Goal: Information Seeking & Learning: Learn about a topic

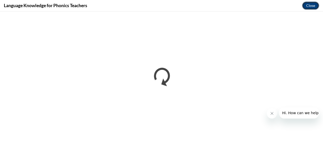
click at [309, 9] on button "Close" at bounding box center [310, 6] width 17 height 8
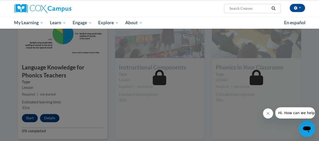
click at [95, 71] on div at bounding box center [159, 70] width 319 height 141
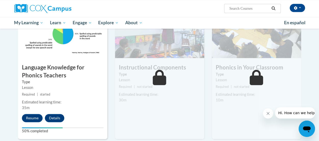
drag, startPoint x: 319, startPoint y: 70, endPoint x: 321, endPoint y: 104, distance: 34.0
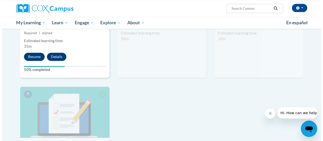
scroll to position [293, 0]
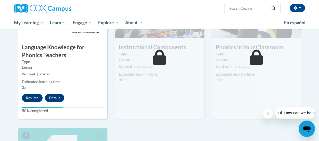
click at [191, 123] on div "5 Instructional Components Type Lesson Required | not started Estimated learnin…" at bounding box center [159, 57] width 97 height 141
click at [28, 96] on button "Resume" at bounding box center [32, 98] width 21 height 8
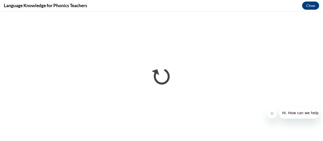
scroll to position [0, 0]
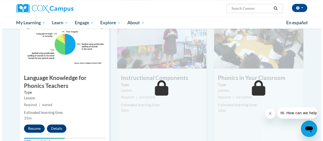
scroll to position [263, 0]
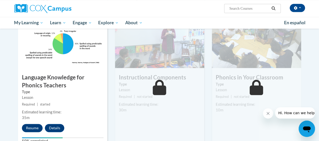
click at [30, 127] on button "Resume" at bounding box center [32, 128] width 21 height 8
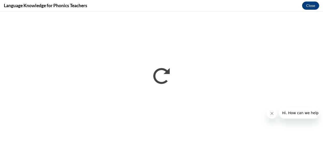
scroll to position [0, 0]
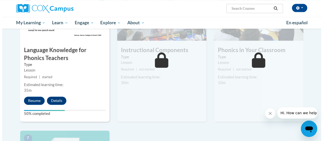
scroll to position [293, 0]
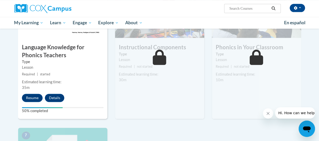
click at [53, 105] on div "4 Language Knowledge for Phonics Teachers Type Lesson Required | started Estima…" at bounding box center [62, 53] width 89 height 132
click at [33, 99] on button "Resume" at bounding box center [32, 98] width 21 height 8
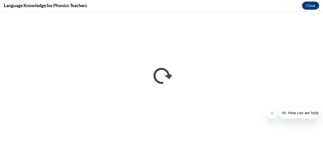
scroll to position [0, 0]
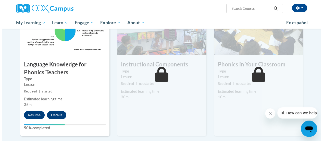
scroll to position [296, 0]
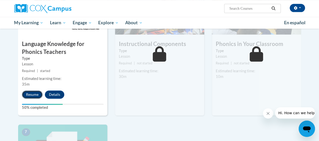
click at [31, 95] on button "Resume" at bounding box center [32, 94] width 21 height 8
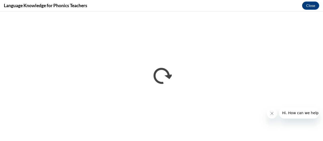
scroll to position [0, 0]
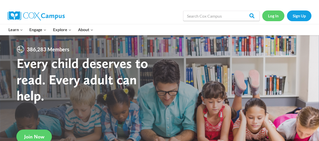
click at [274, 15] on link "Log In" at bounding box center [273, 15] width 22 height 10
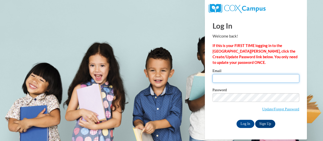
click at [249, 82] on input "Email" at bounding box center [256, 78] width 87 height 9
type input "lauryn.white@lakeviewacademy.org"
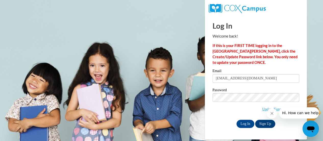
click at [220, 117] on div "Password Update/Forgot Password" at bounding box center [256, 103] width 87 height 30
click at [243, 120] on input "Log In" at bounding box center [246, 124] width 18 height 8
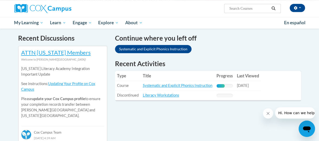
scroll to position [163, 0]
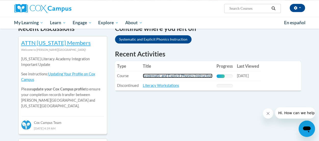
click at [184, 78] on link "Systematic and Explicit Phonics Instruction" at bounding box center [178, 75] width 70 height 4
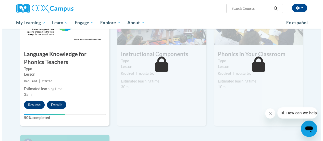
scroll to position [296, 0]
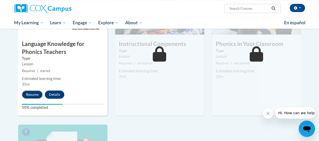
click at [29, 95] on button "Resume" at bounding box center [32, 94] width 21 height 8
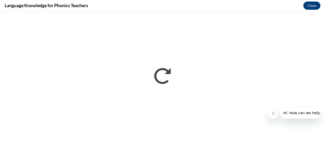
scroll to position [0, 0]
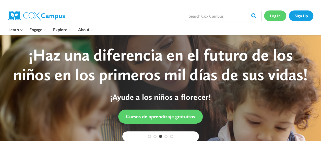
click at [270, 18] on link "Log In" at bounding box center [275, 15] width 22 height 10
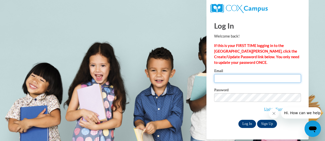
type input "lauryn.white@lakeviewacademy.org"
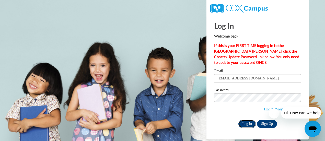
click at [245, 123] on input "Log In" at bounding box center [247, 124] width 18 height 8
